Goal: Task Accomplishment & Management: Manage account settings

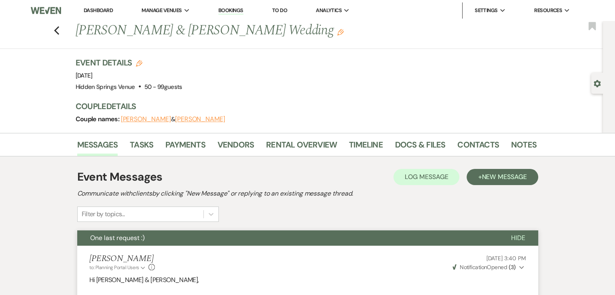
click at [108, 10] on link "Dashboard" at bounding box center [98, 10] width 29 height 7
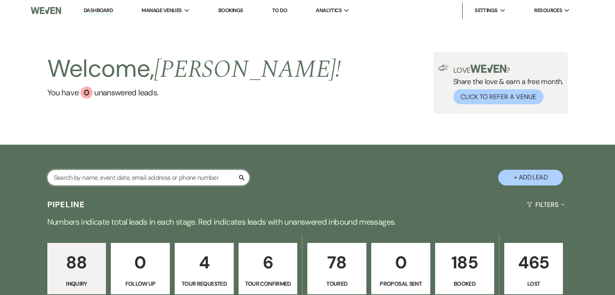
click at [158, 173] on input "text" at bounding box center [148, 178] width 202 height 16
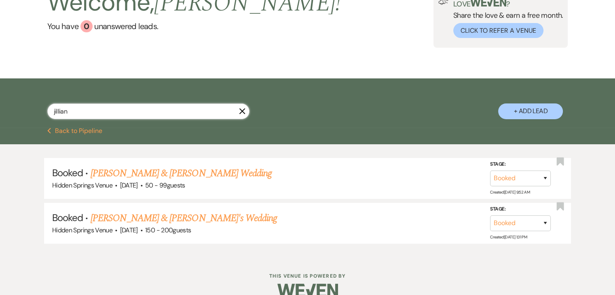
scroll to position [80, 0]
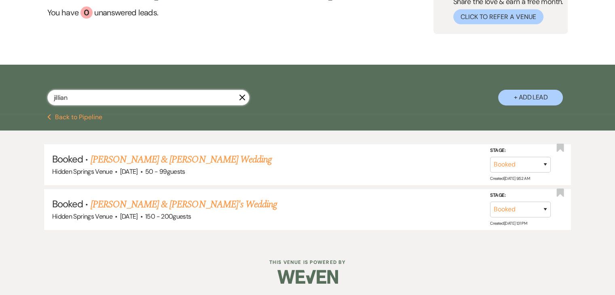
type input "jillian"
click at [211, 209] on link "[PERSON_NAME] & [PERSON_NAME]'s Wedding" at bounding box center [184, 204] width 187 height 15
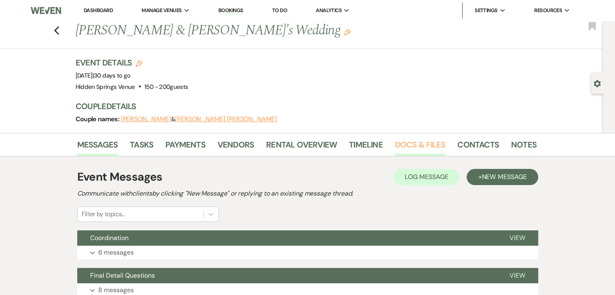
click at [408, 149] on link "Docs & Files" at bounding box center [420, 147] width 50 height 18
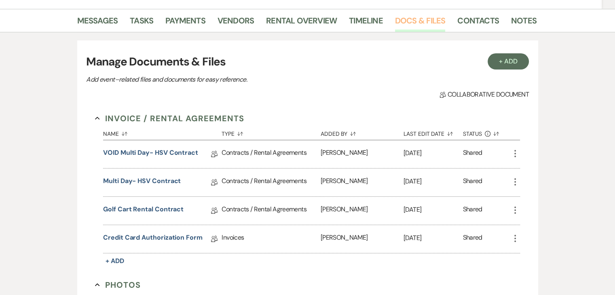
scroll to position [124, 0]
click at [146, 184] on link "Multi Day- HSV Contract" at bounding box center [142, 183] width 78 height 13
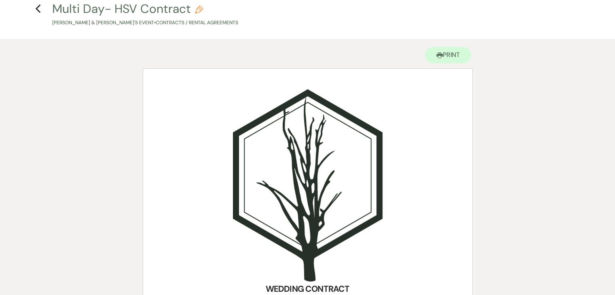
scroll to position [39, 0]
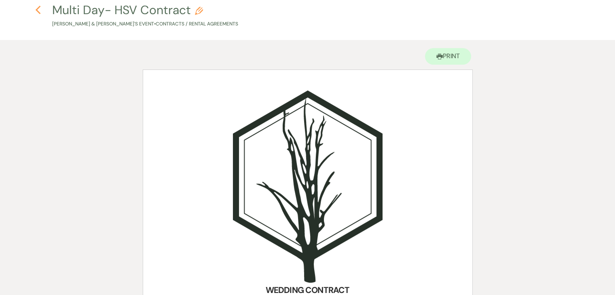
click at [39, 7] on use "button" at bounding box center [37, 10] width 5 height 9
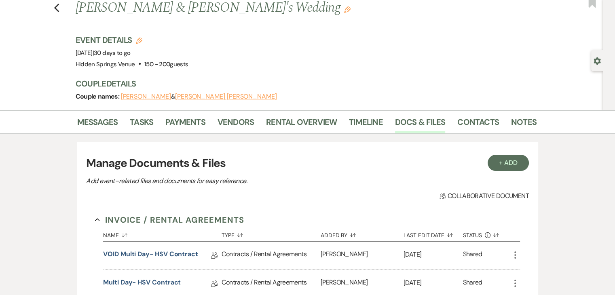
scroll to position [21, 0]
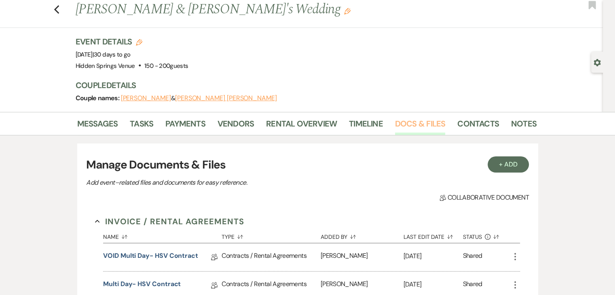
click at [417, 120] on link "Docs & Files" at bounding box center [420, 126] width 50 height 18
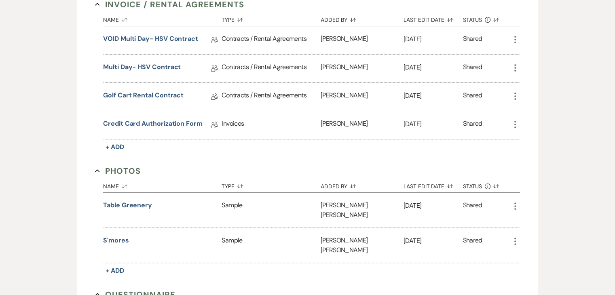
scroll to position [239, 0]
click at [148, 97] on link "Golf Cart Rental Contract" at bounding box center [143, 96] width 80 height 13
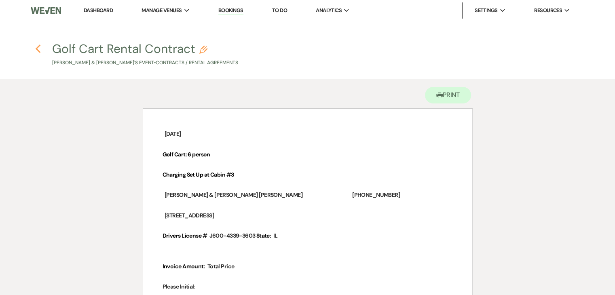
click at [39, 48] on icon "Previous" at bounding box center [38, 49] width 6 height 10
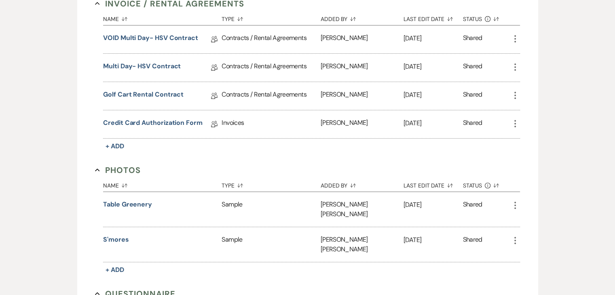
click at [39, 48] on div "Messages Tasks Payments Vendors Rental Overview Timeline Docs & Files Contacts …" at bounding box center [307, 250] width 615 height 712
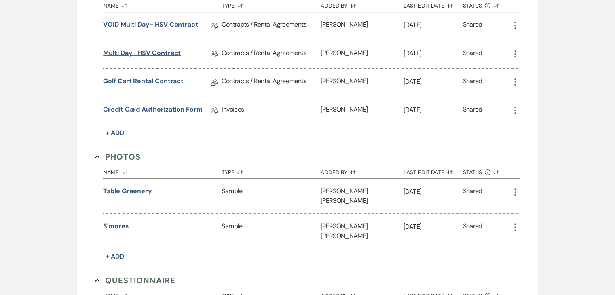
scroll to position [251, 0]
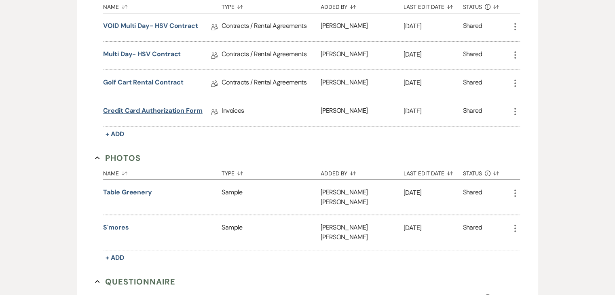
click at [147, 109] on link "Credit Card Authorization Form" at bounding box center [152, 112] width 99 height 13
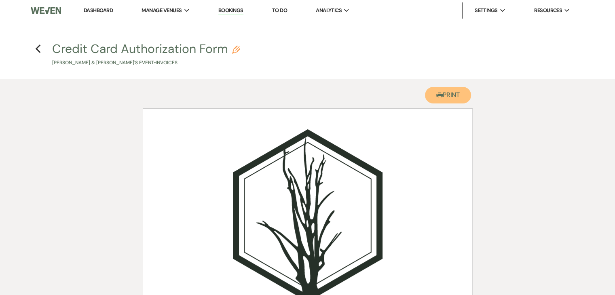
click at [441, 97] on button "Printer Print" at bounding box center [448, 95] width 46 height 17
click at [37, 49] on icon "Previous" at bounding box center [38, 49] width 6 height 10
